Goal: Task Accomplishment & Management: Use online tool/utility

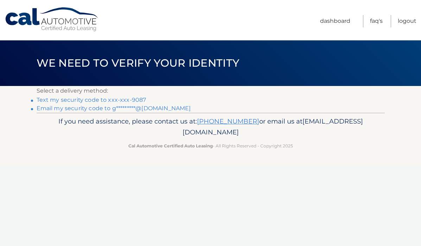
click at [49, 101] on link "Text my security code to xxx-xxx-9087" at bounding box center [92, 100] width 110 height 7
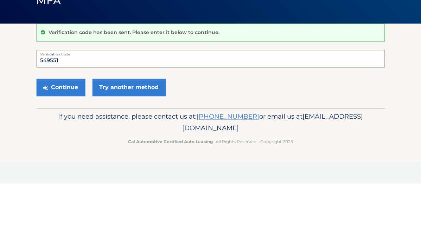
type input "549551"
click at [56, 141] on button "Continue" at bounding box center [61, 150] width 49 height 18
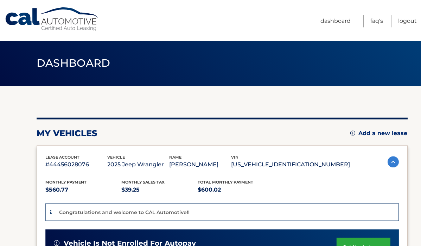
click at [336, 24] on link "Dashboard" at bounding box center [335, 21] width 30 height 12
click at [335, 26] on link "Dashboard" at bounding box center [335, 21] width 30 height 12
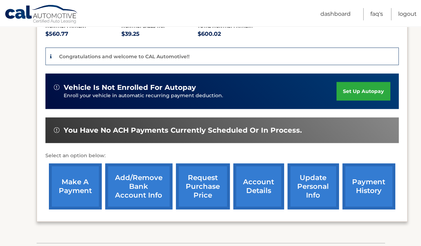
scroll to position [153, 0]
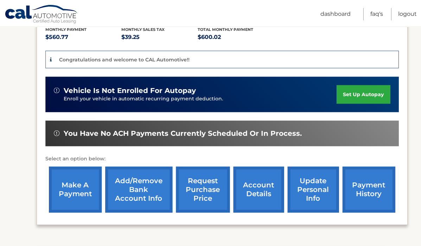
click at [67, 187] on link "make a payment" at bounding box center [75, 190] width 53 height 46
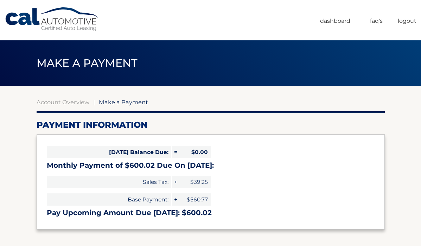
select select "ODhlNzEyZDUtMjY0My00NjY4LTgyZTYtNTFkMDNkM2Q4Zjg5"
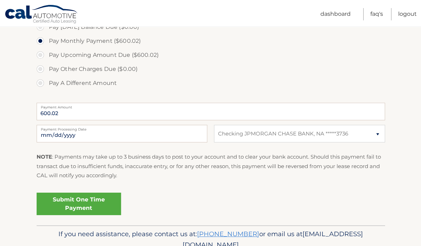
scroll to position [224, 0]
click at [60, 137] on input "[DATE]" at bounding box center [122, 134] width 170 height 18
click at [63, 115] on input "600.02" at bounding box center [211, 112] width 348 height 18
click at [62, 111] on input "600.02" at bounding box center [211, 112] width 348 height 18
click at [42, 82] on label "Pay A Different Amount" at bounding box center [211, 83] width 348 height 14
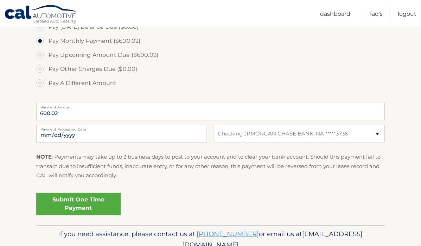
click at [42, 82] on input "Pay A Different Amount" at bounding box center [42, 81] width 7 height 11
radio input "true"
click at [90, 113] on input "Payment Amount" at bounding box center [211, 112] width 348 height 18
type input "1800.06"
click at [122, 136] on input "[DATE]" at bounding box center [122, 134] width 170 height 18
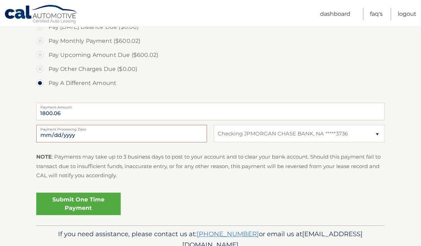
type input "[DATE]"
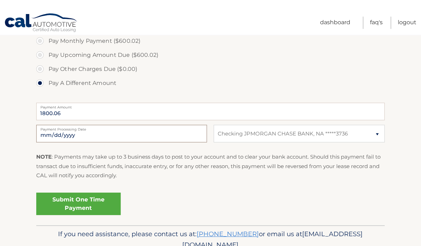
scroll to position [229, 0]
click at [72, 200] on link "Submit One Time Payment" at bounding box center [79, 198] width 84 height 22
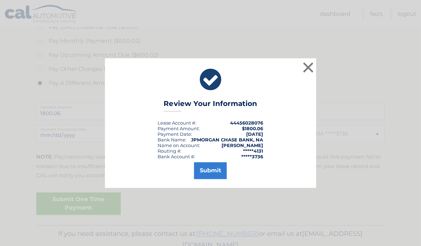
click at [213, 179] on button "Submit" at bounding box center [210, 170] width 33 height 17
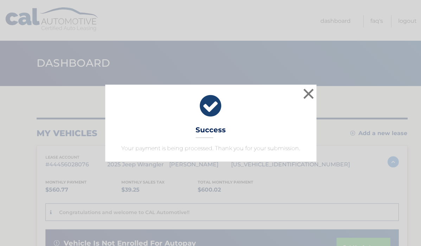
click at [310, 96] on button "×" at bounding box center [308, 94] width 14 height 14
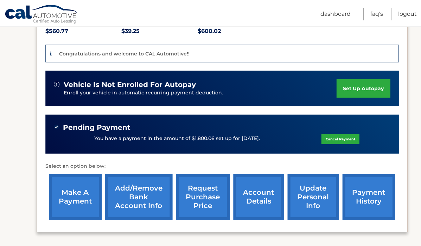
scroll to position [159, 0]
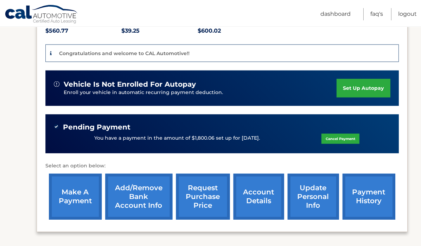
click at [262, 203] on link "account details" at bounding box center [258, 197] width 51 height 46
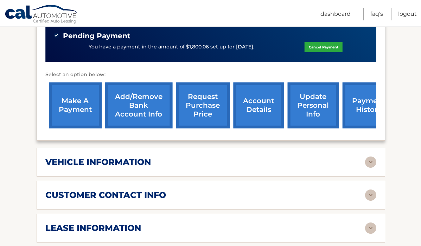
scroll to position [261, 0]
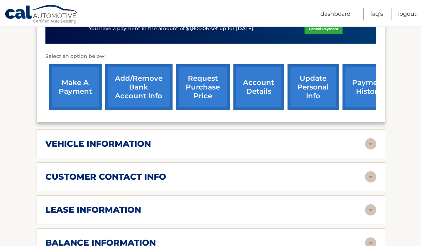
click at [369, 205] on img at bounding box center [369, 210] width 11 height 11
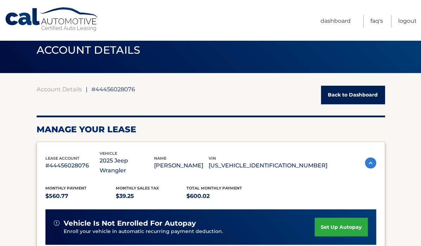
scroll to position [0, 0]
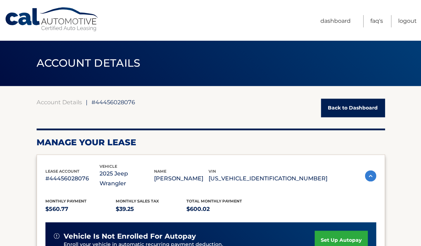
click at [406, 25] on link "Logout" at bounding box center [406, 21] width 19 height 12
click at [405, 25] on link "Logout" at bounding box center [406, 21] width 19 height 12
